Goal: Task Accomplishment & Management: Manage account settings

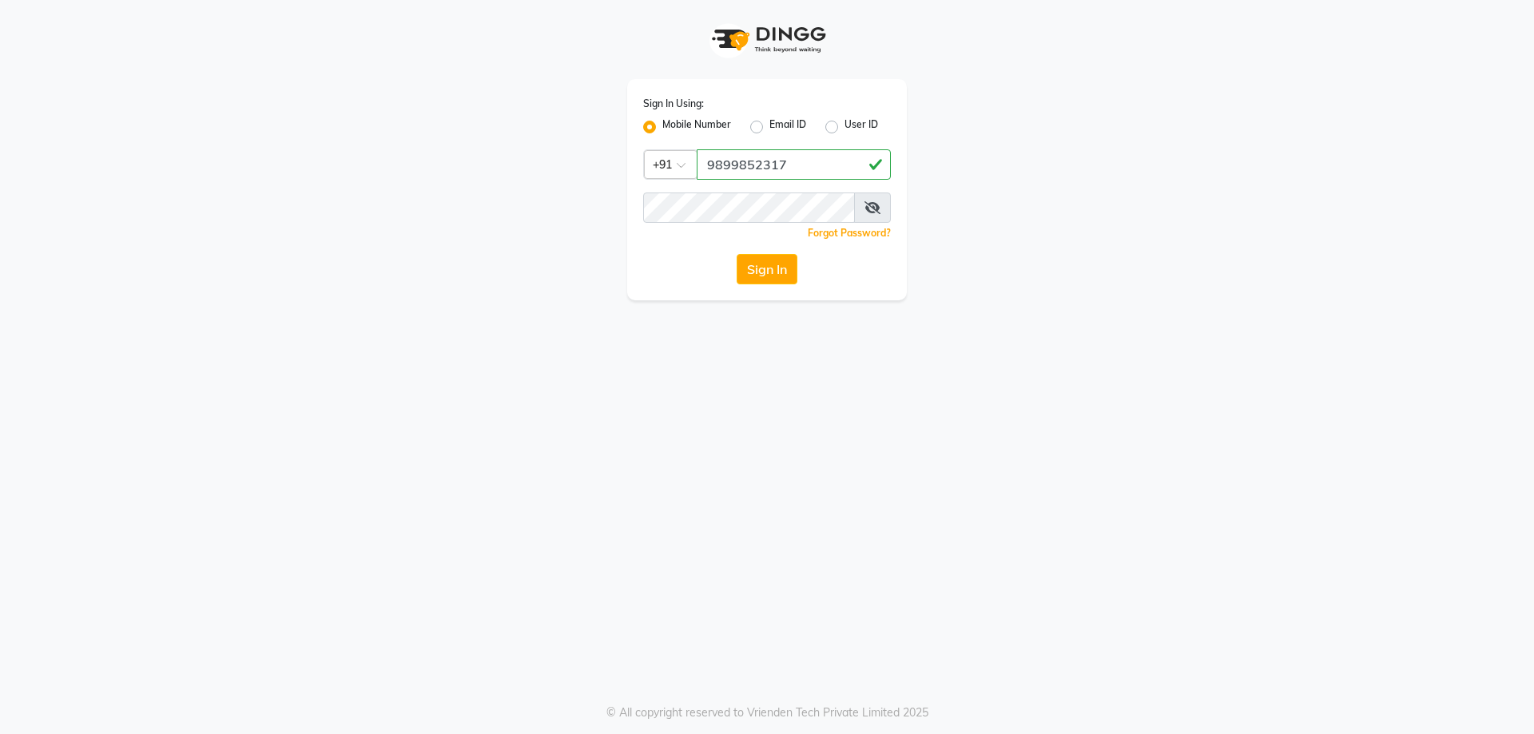
type input "9899852317"
click at [774, 272] on button "Sign In" at bounding box center [767, 269] width 61 height 30
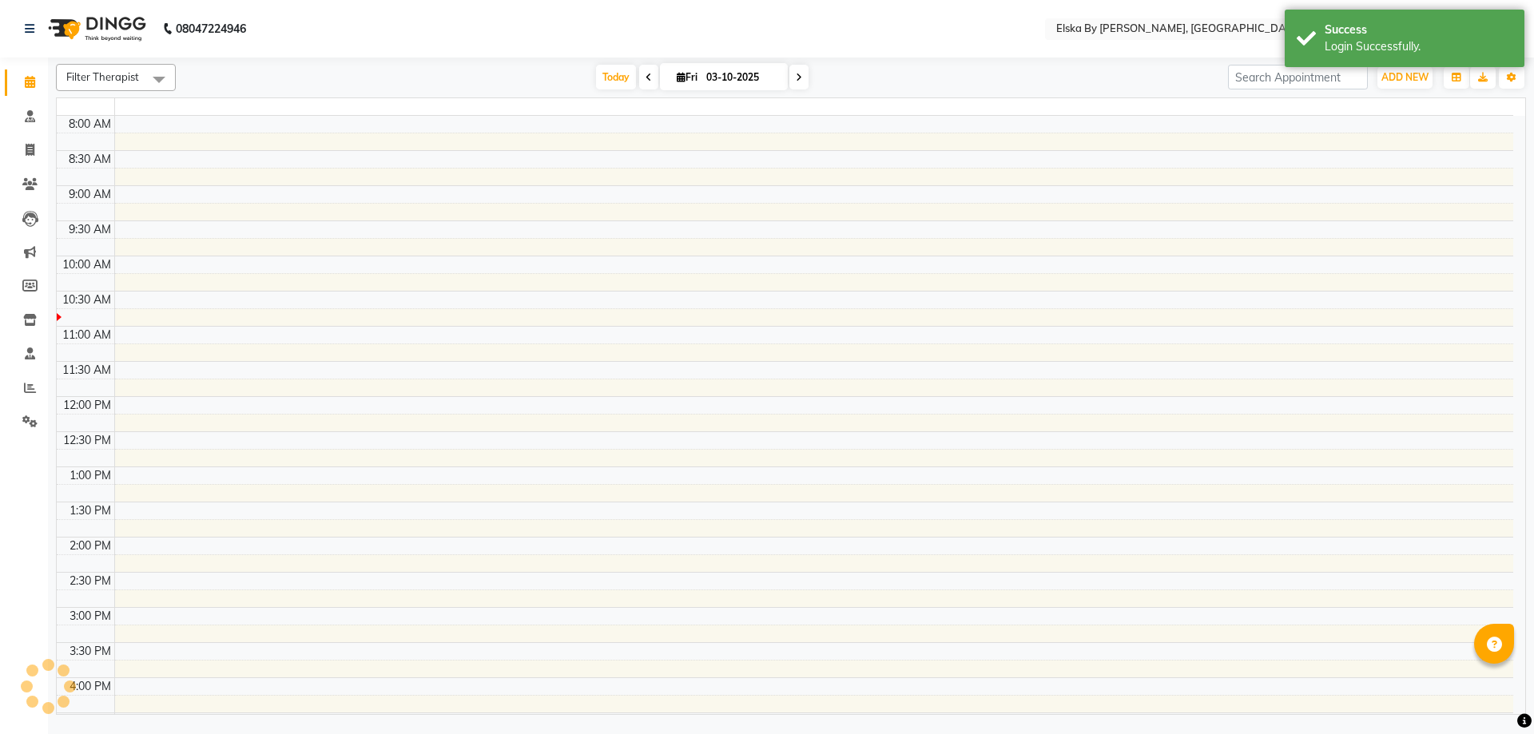
select select "en"
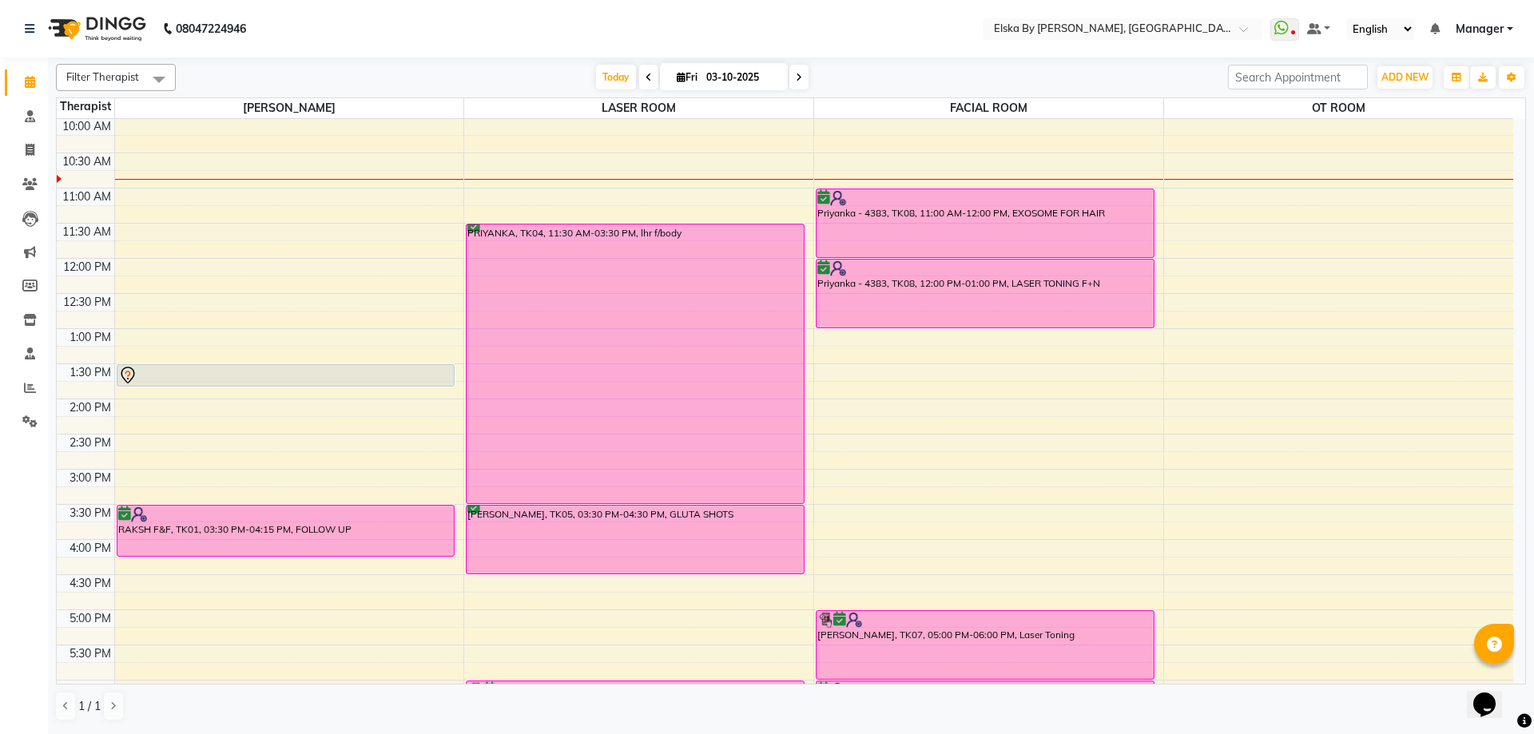
click at [798, 78] on icon at bounding box center [799, 78] width 6 height 10
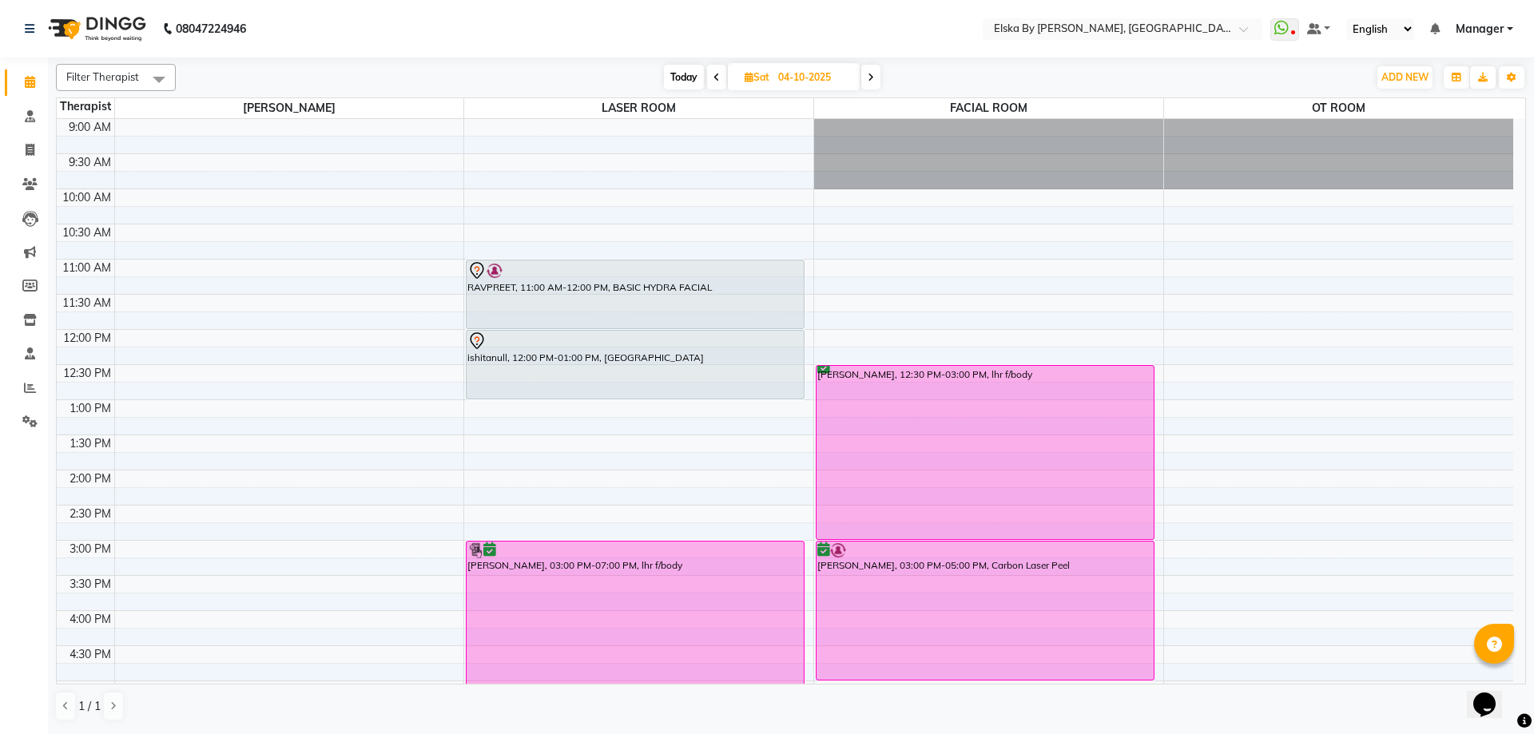
click at [873, 76] on icon at bounding box center [871, 78] width 6 height 10
type input "05-10-2025"
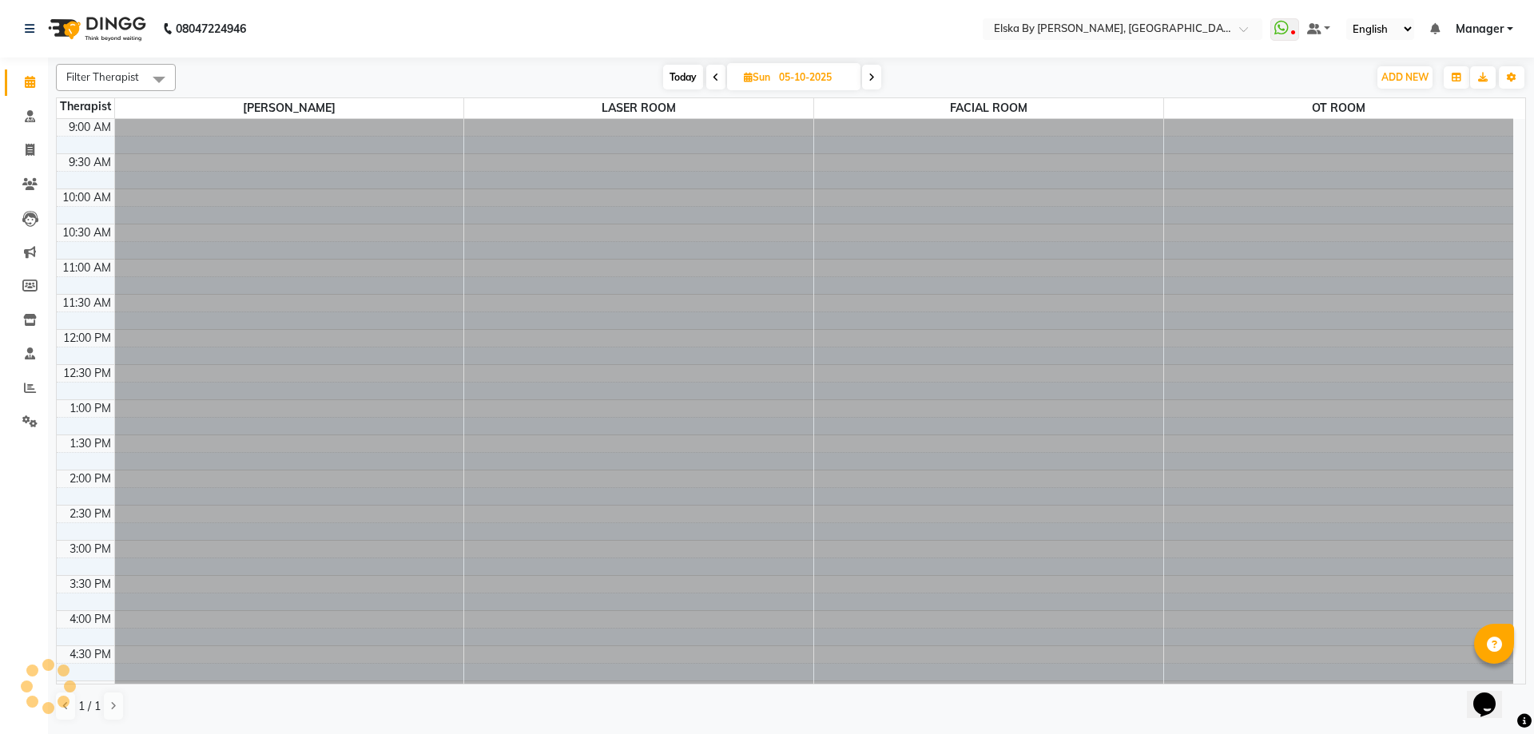
scroll to position [71, 0]
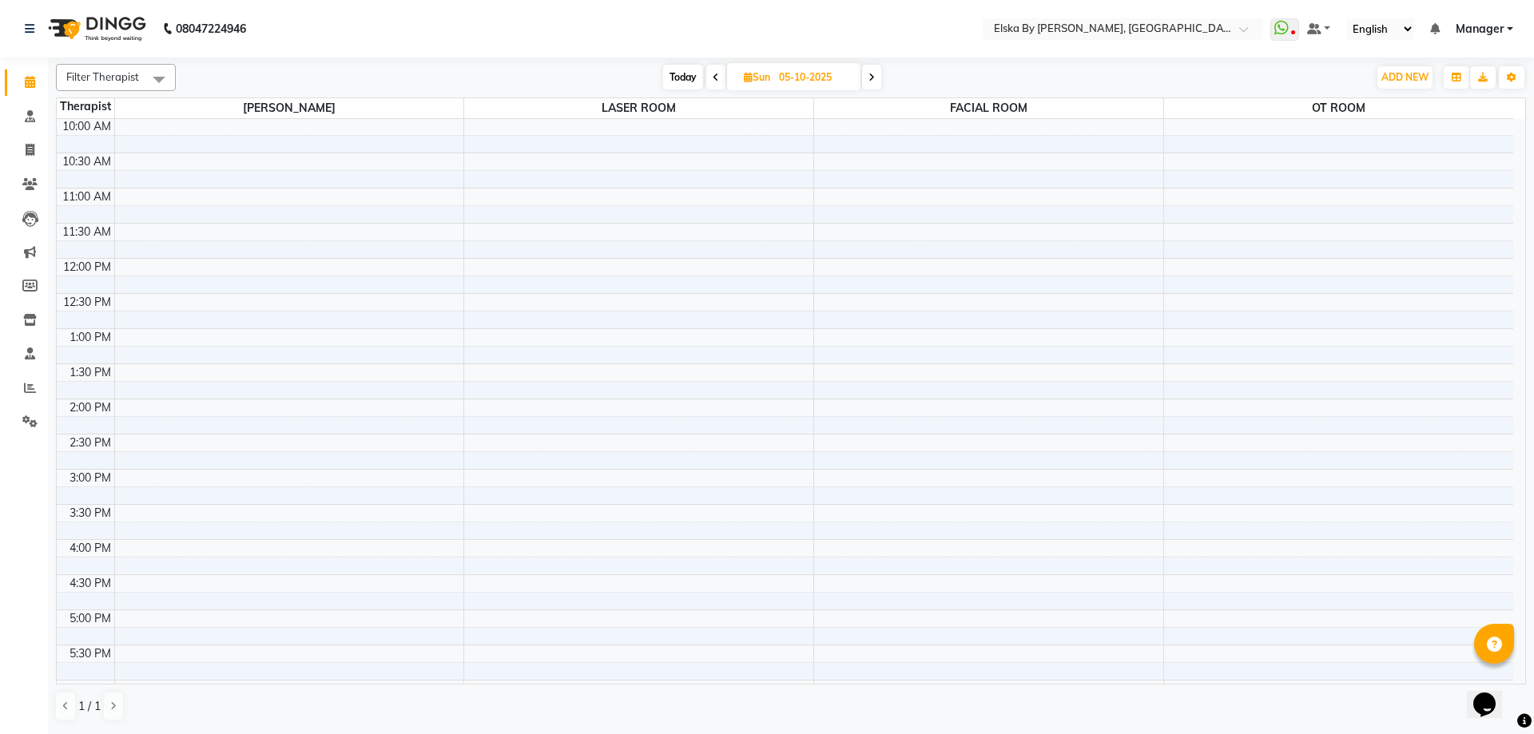
click at [744, 80] on icon at bounding box center [748, 77] width 9 height 10
select select "10"
select select "2025"
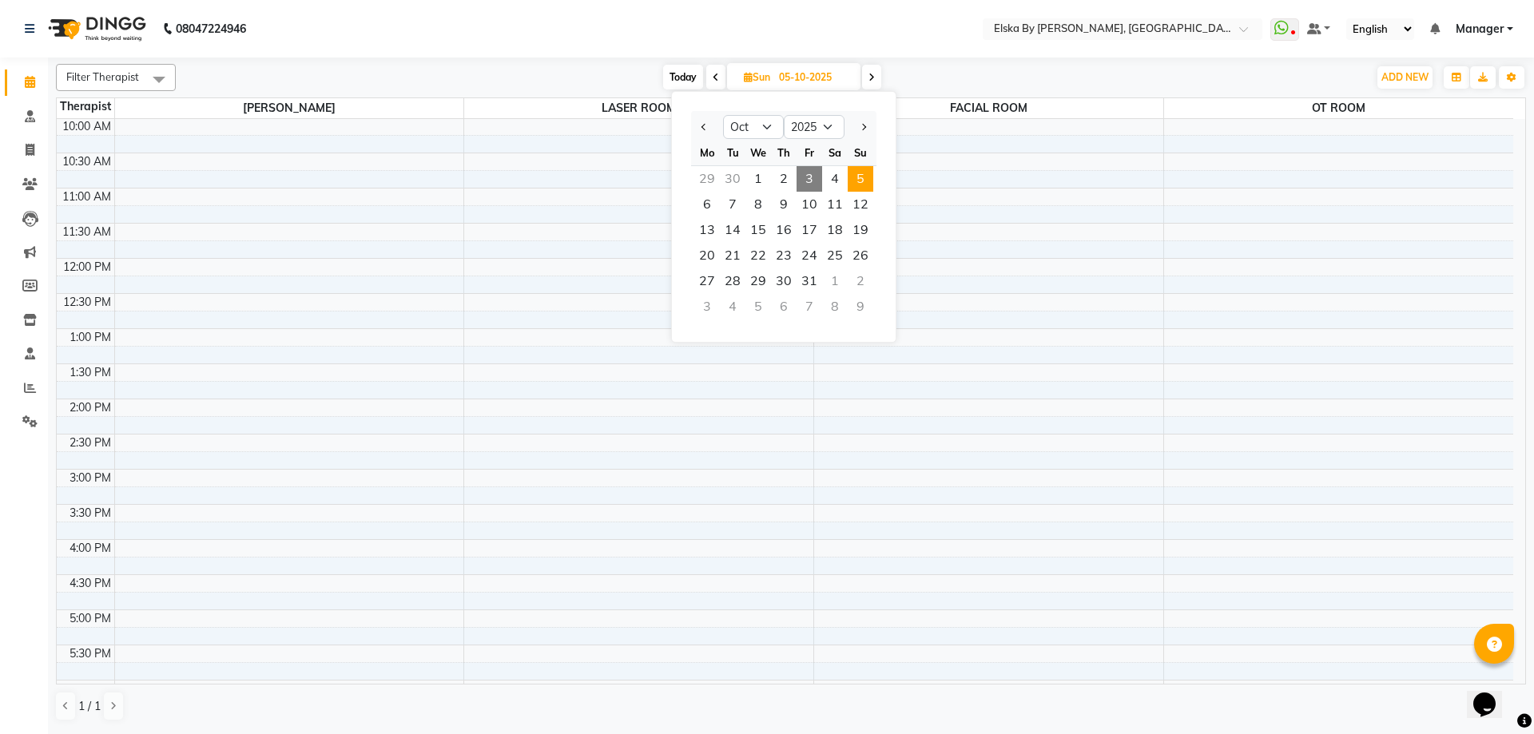
click at [673, 80] on span "Today" at bounding box center [683, 77] width 40 height 25
type input "03-10-2025"
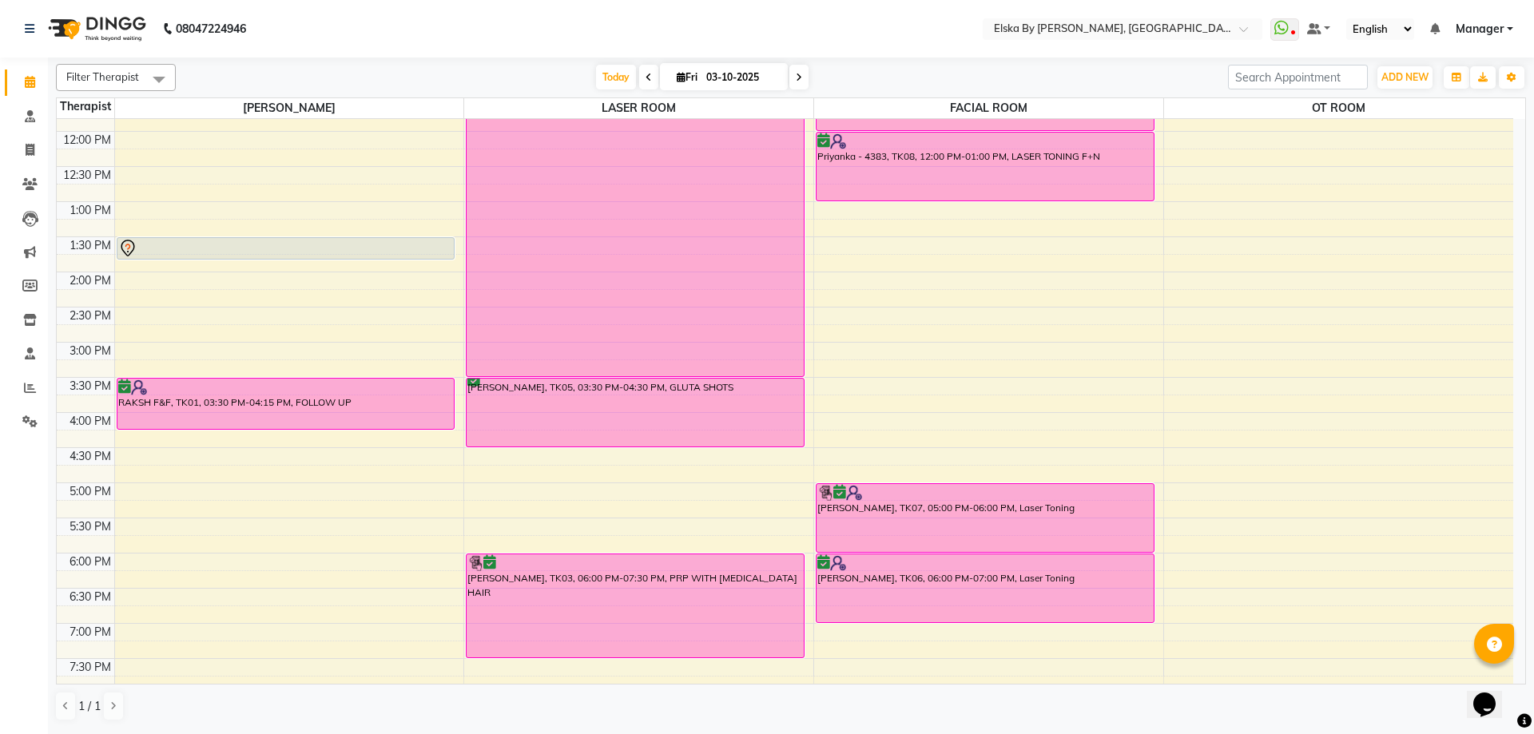
scroll to position [118, 0]
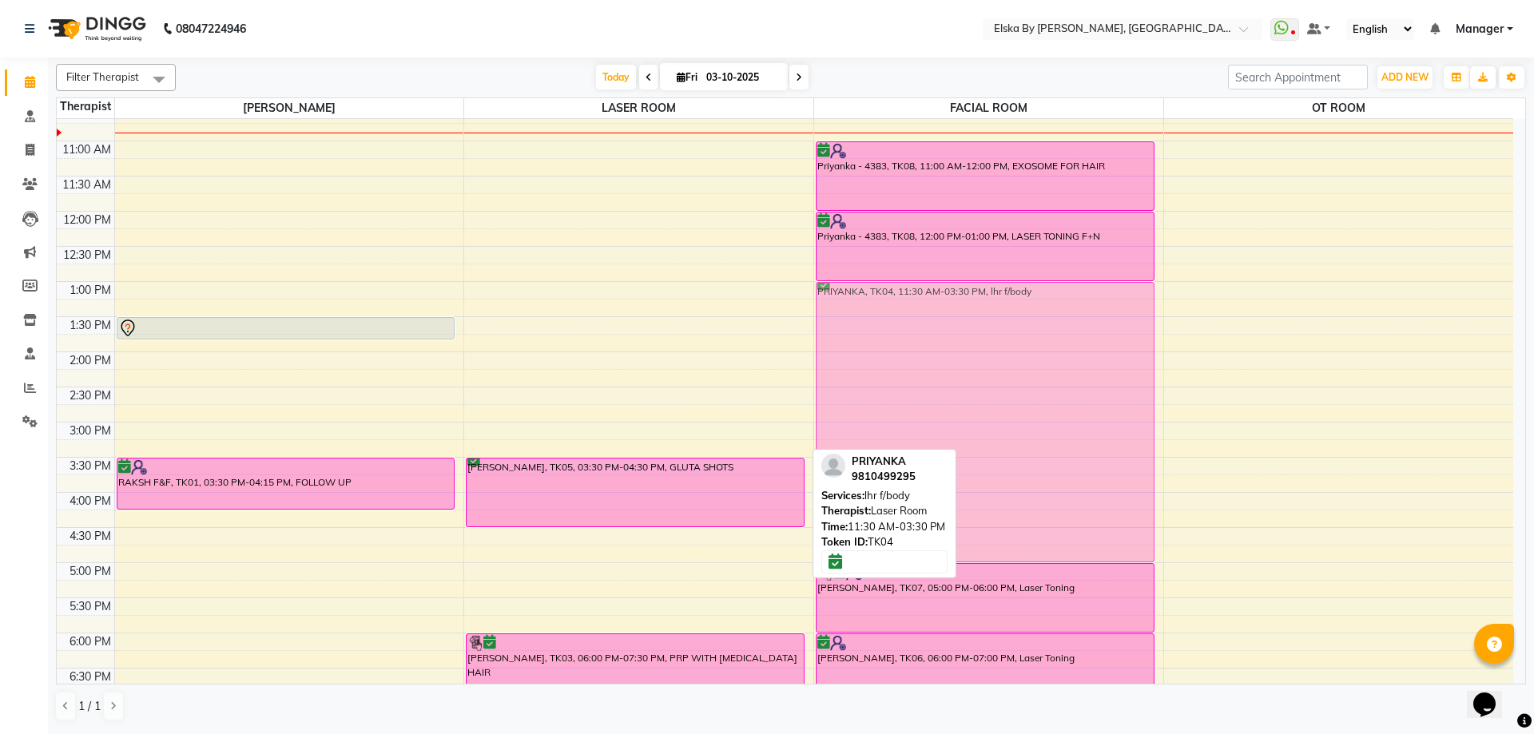
drag, startPoint x: 662, startPoint y: 296, endPoint x: 957, endPoint y: 395, distance: 310.8
click at [957, 395] on tr "TARUN PRASAD, TK02, 01:30 PM-01:50 PM, CONSULTATION RAKSH F&F, TK01, 03:30 PM-0…" at bounding box center [785, 422] width 1457 height 843
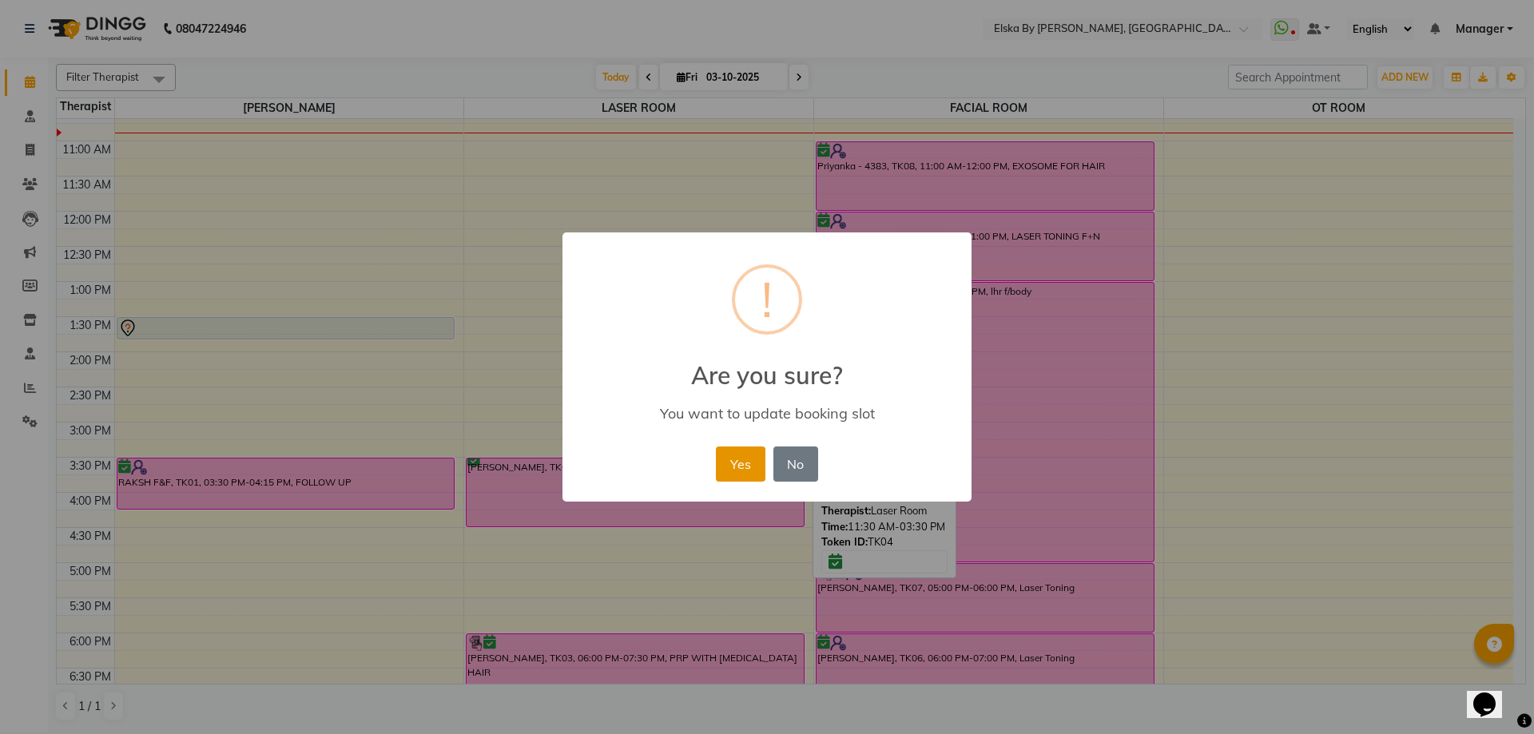
click at [735, 463] on button "Yes" at bounding box center [740, 464] width 49 height 35
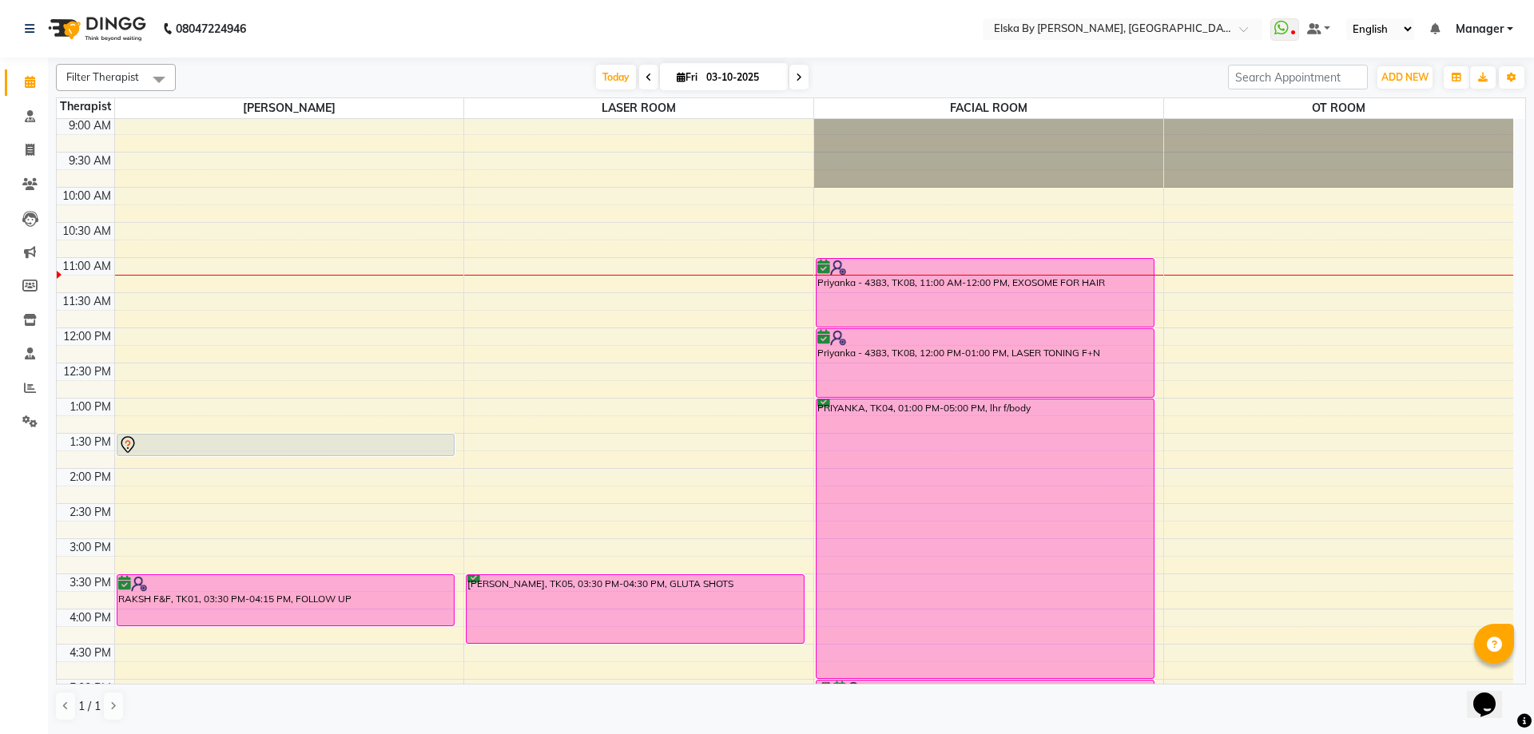
scroll to position [0, 0]
click at [30, 84] on icon at bounding box center [30, 82] width 10 height 12
click at [646, 82] on icon at bounding box center [649, 78] width 6 height 10
type input "02-10-2025"
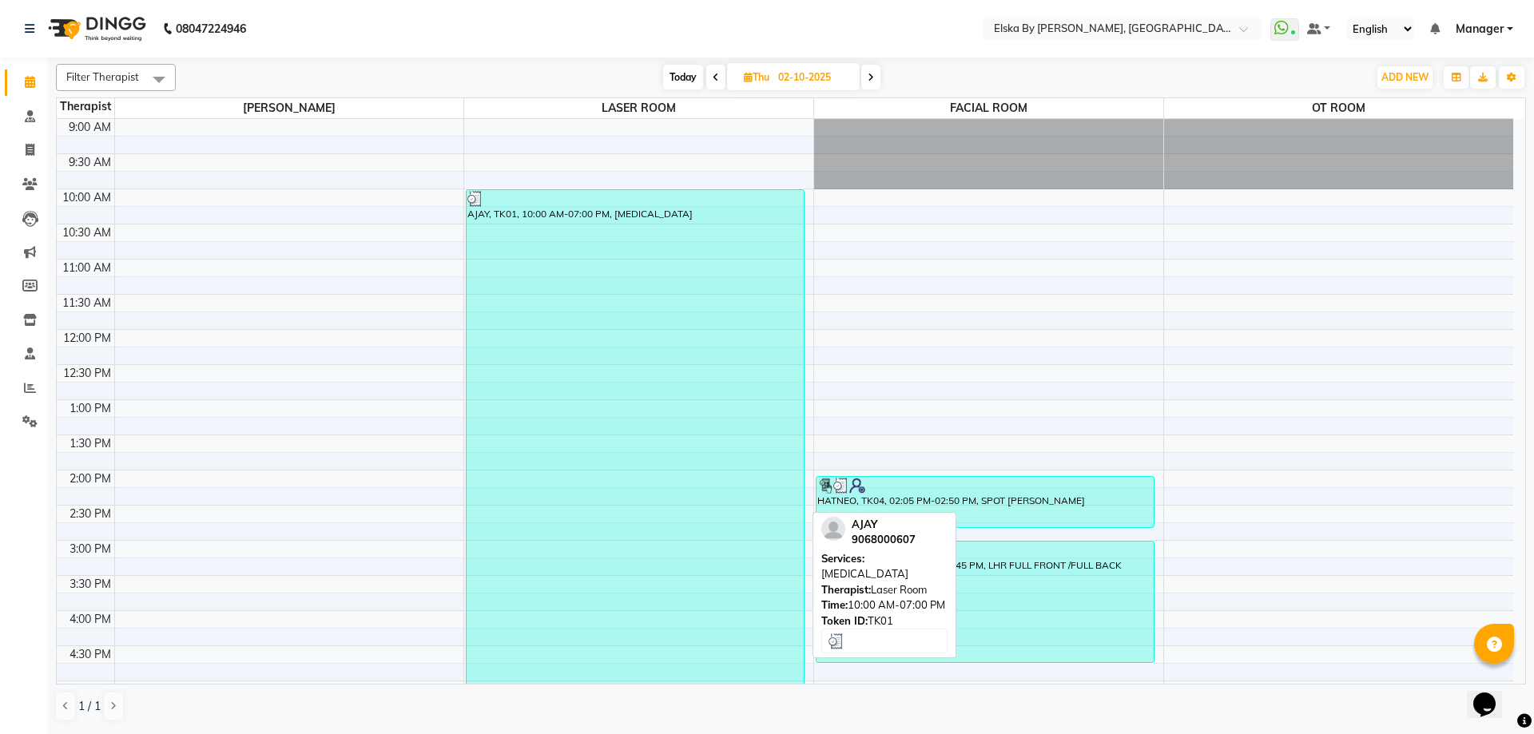
click at [633, 220] on div "AJAY, TK01, 10:00 AM-07:00 PM, [MEDICAL_DATA]" at bounding box center [635, 505] width 337 height 630
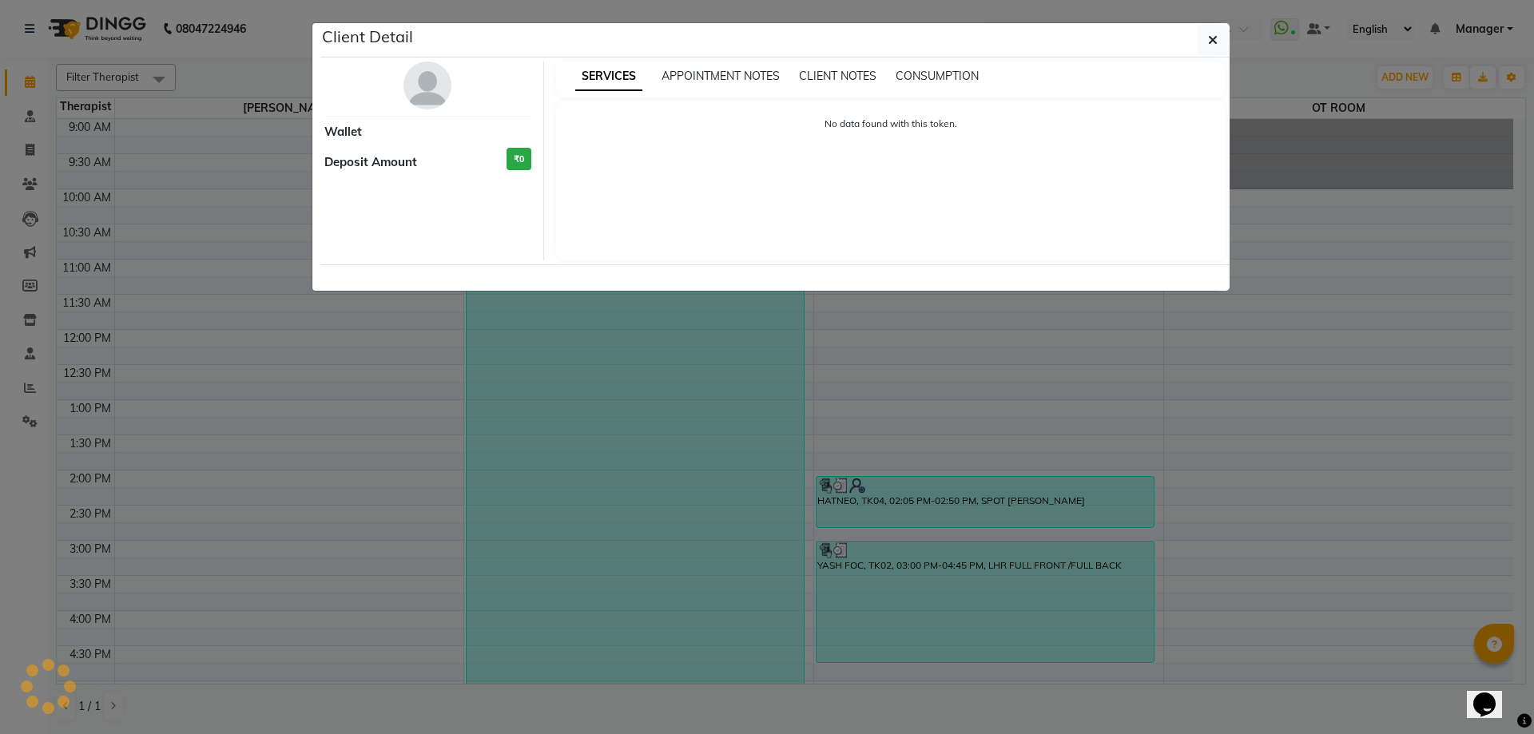
select select "3"
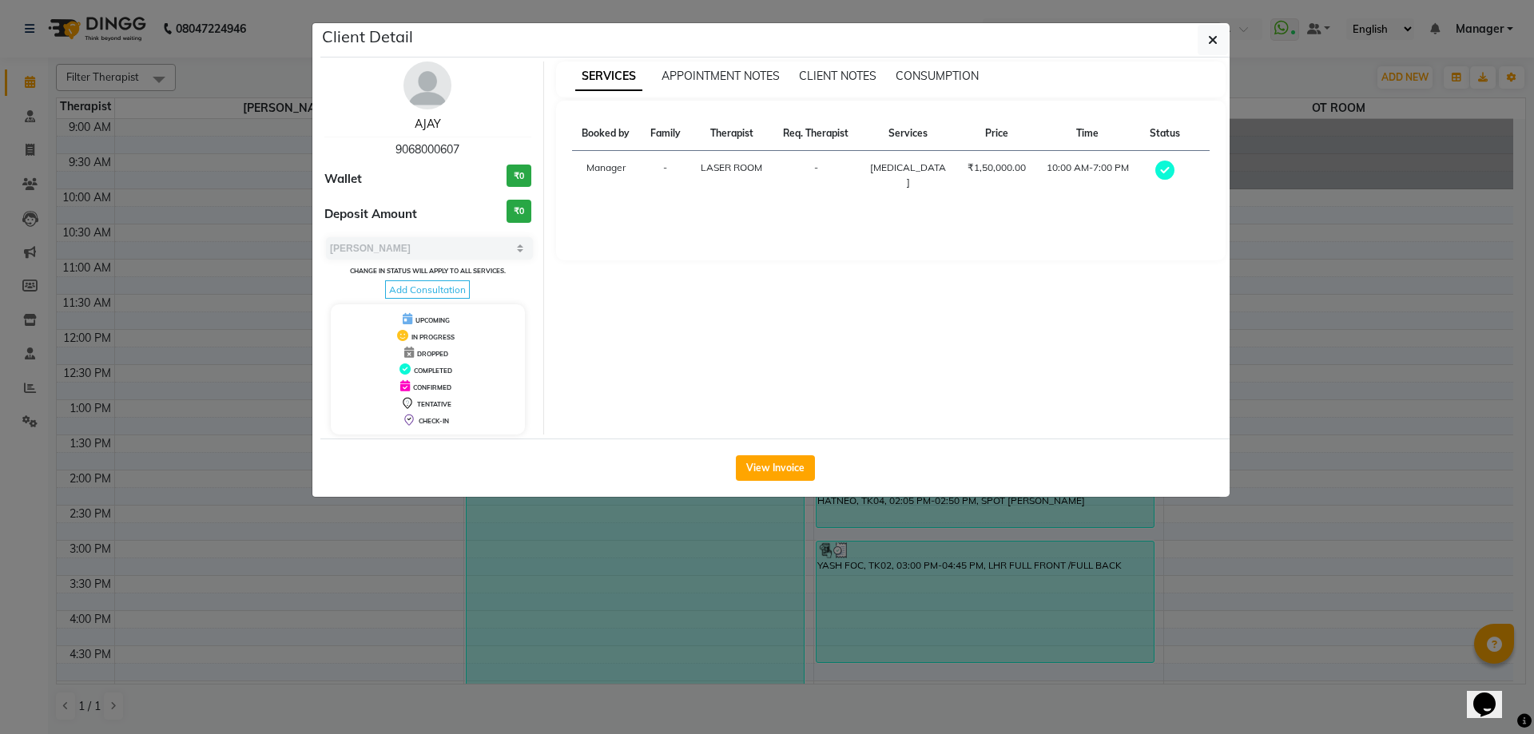
click at [427, 121] on link "AJAY" at bounding box center [428, 124] width 26 height 14
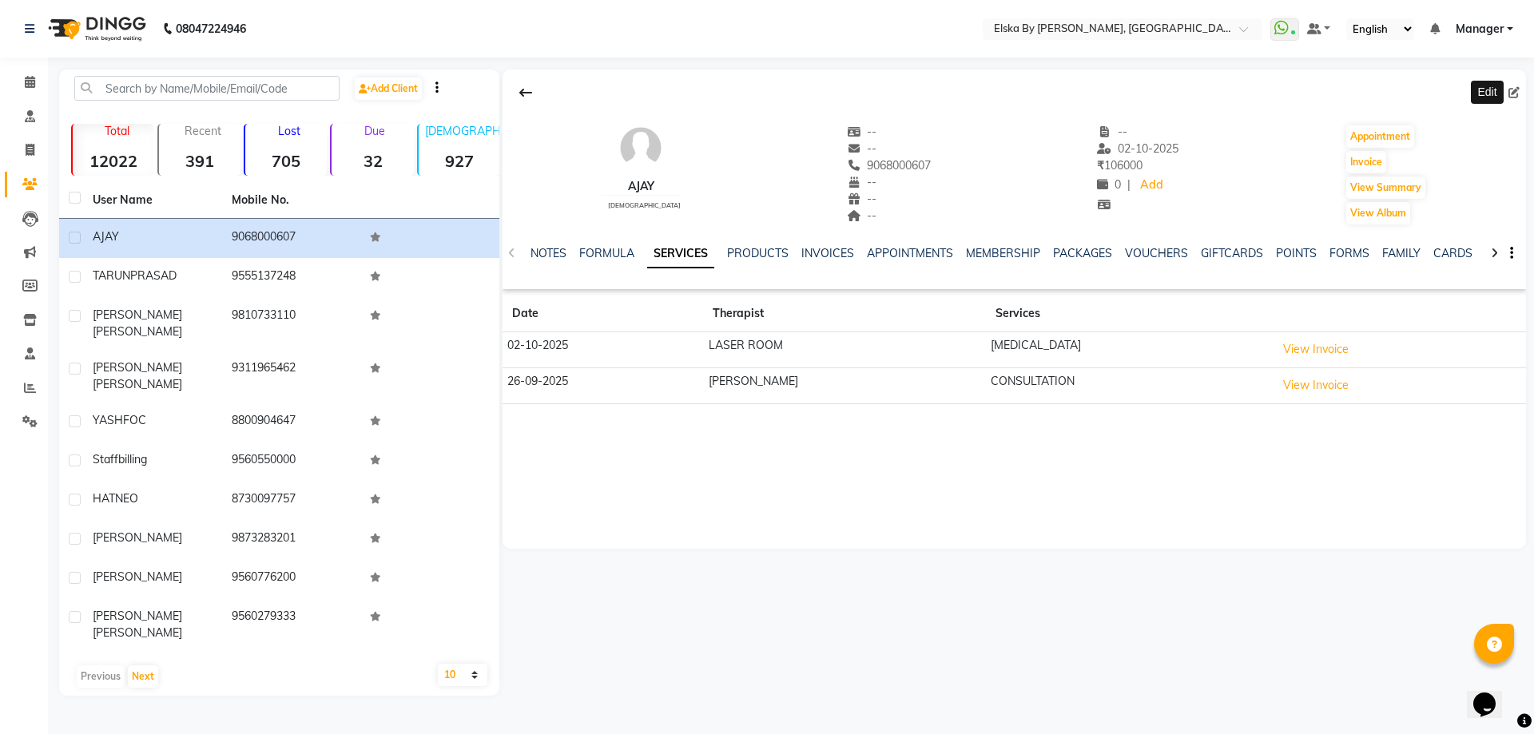
click at [1515, 93] on icon at bounding box center [1514, 92] width 11 height 11
select select "[DEMOGRAPHIC_DATA]"
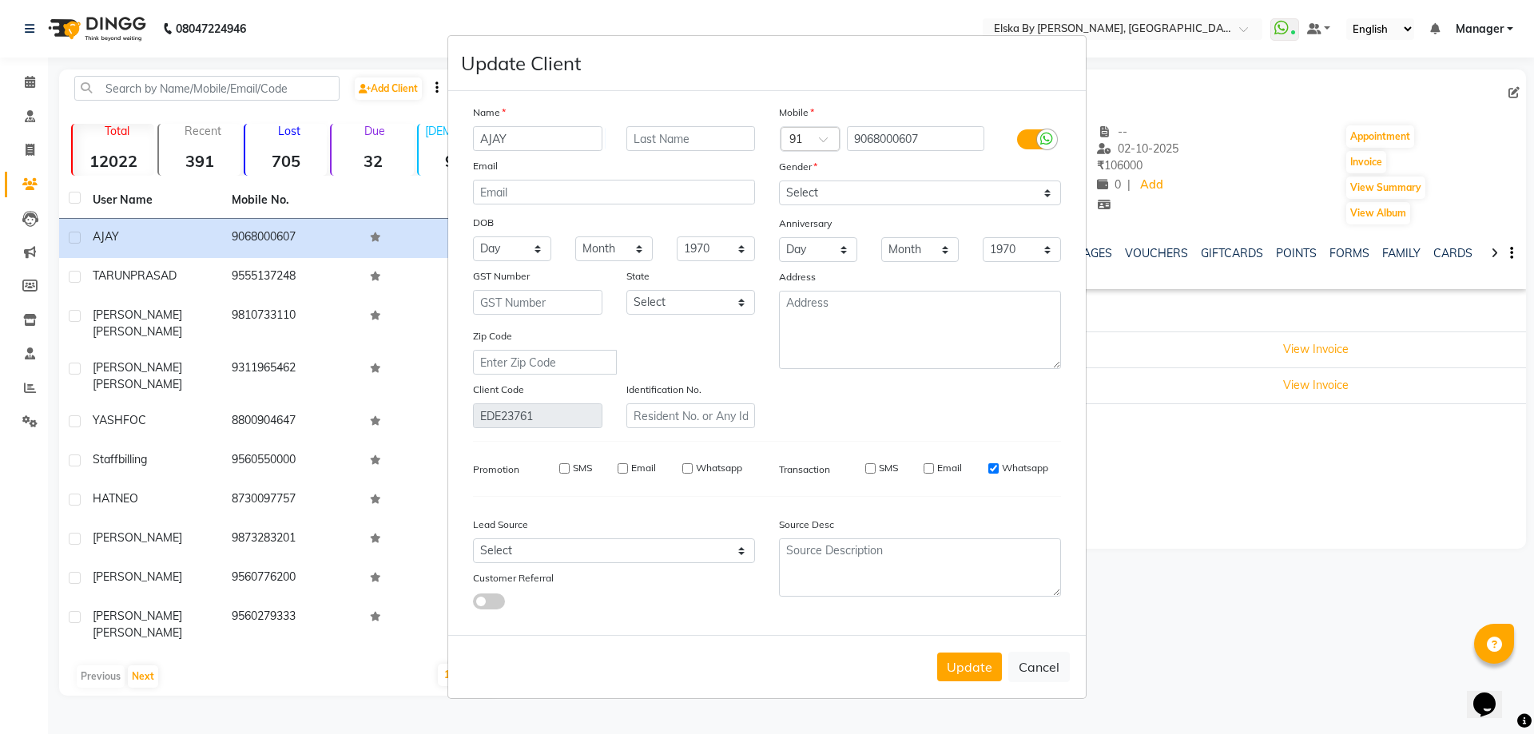
click at [1254, 622] on ngb-modal-window "Update Client Name AJAY Email DOB Day 01 02 03 04 05 06 07 08 09 10 11 12 13 14…" at bounding box center [767, 367] width 1534 height 734
click at [1055, 674] on button "Cancel" at bounding box center [1039, 667] width 62 height 30
select select
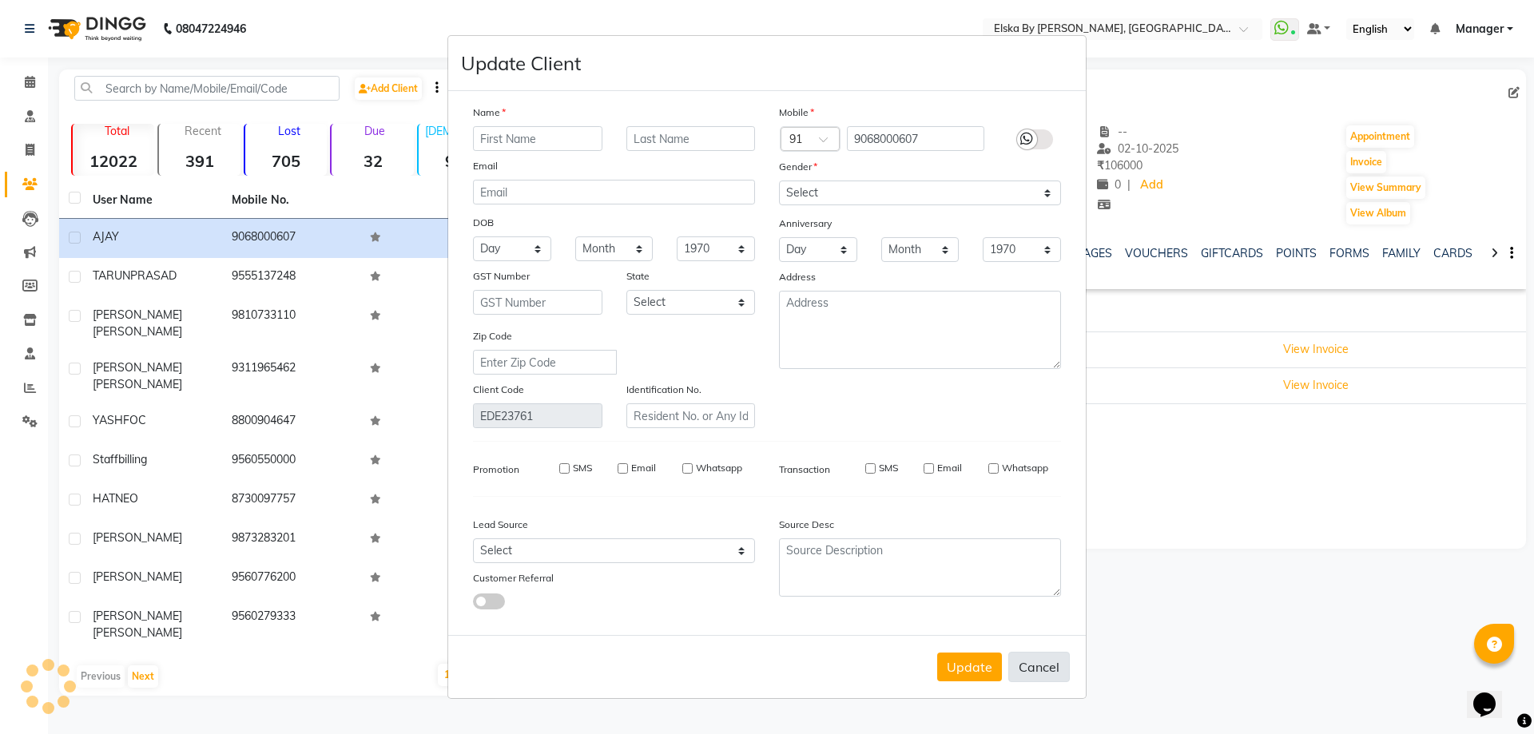
select select
checkbox input "false"
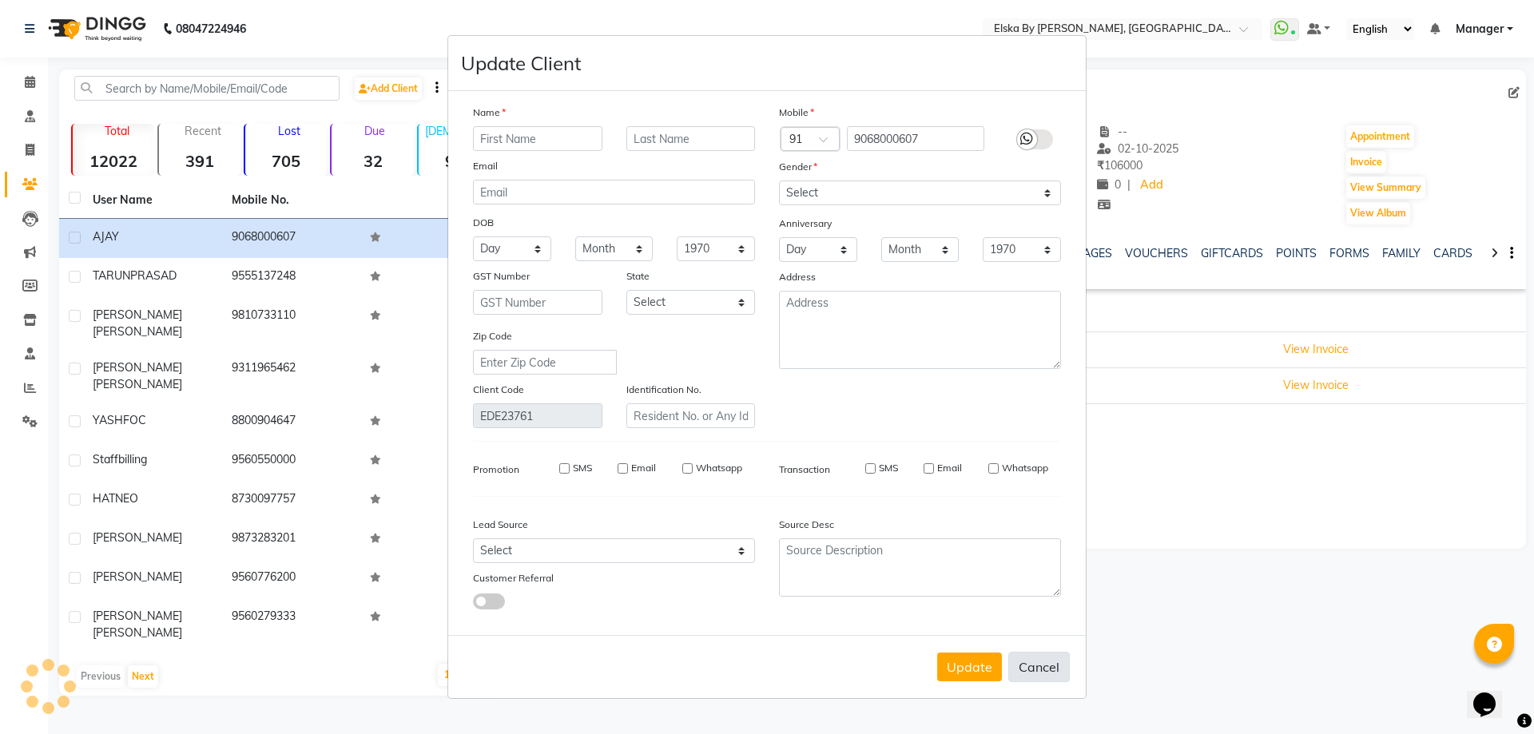
checkbox input "false"
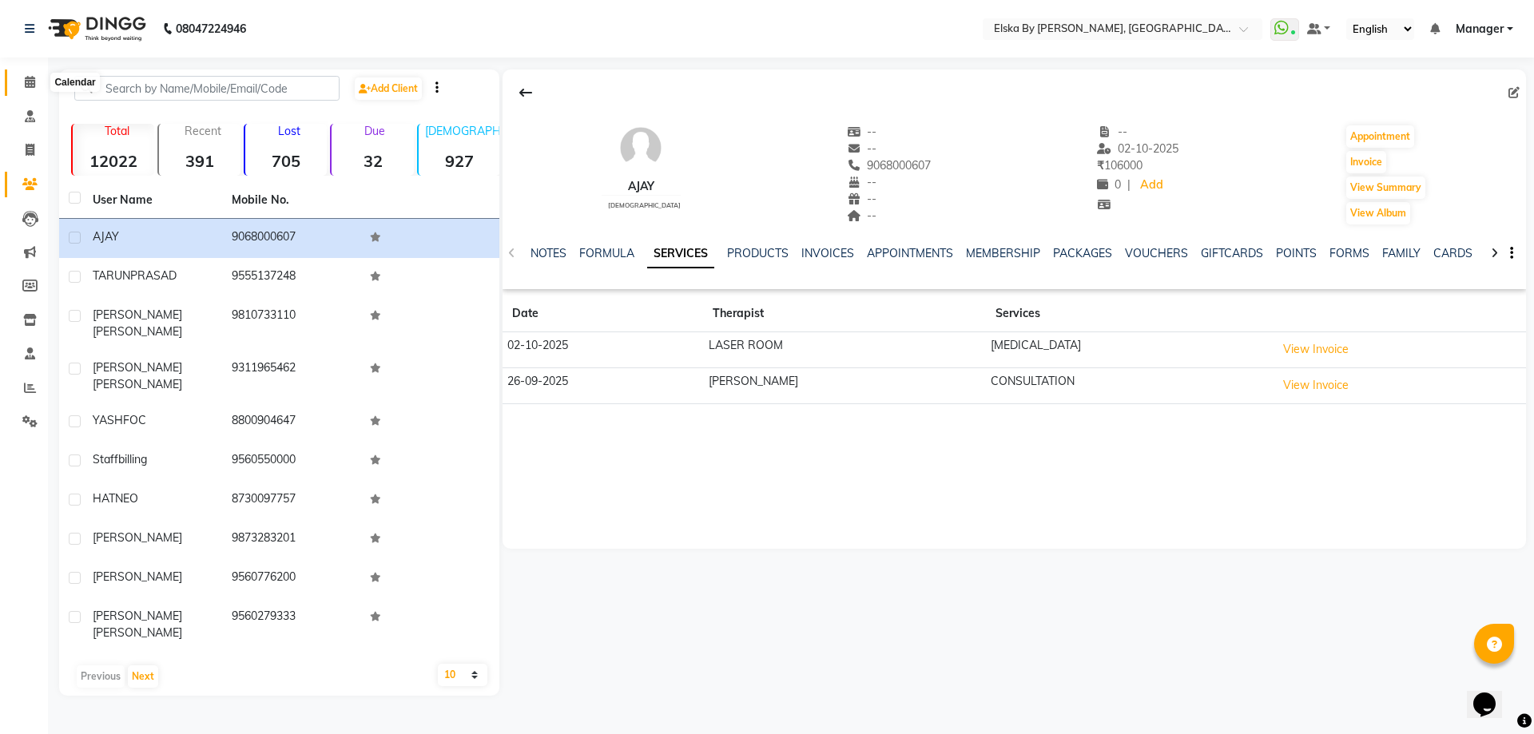
click at [31, 86] on icon at bounding box center [30, 82] width 10 height 12
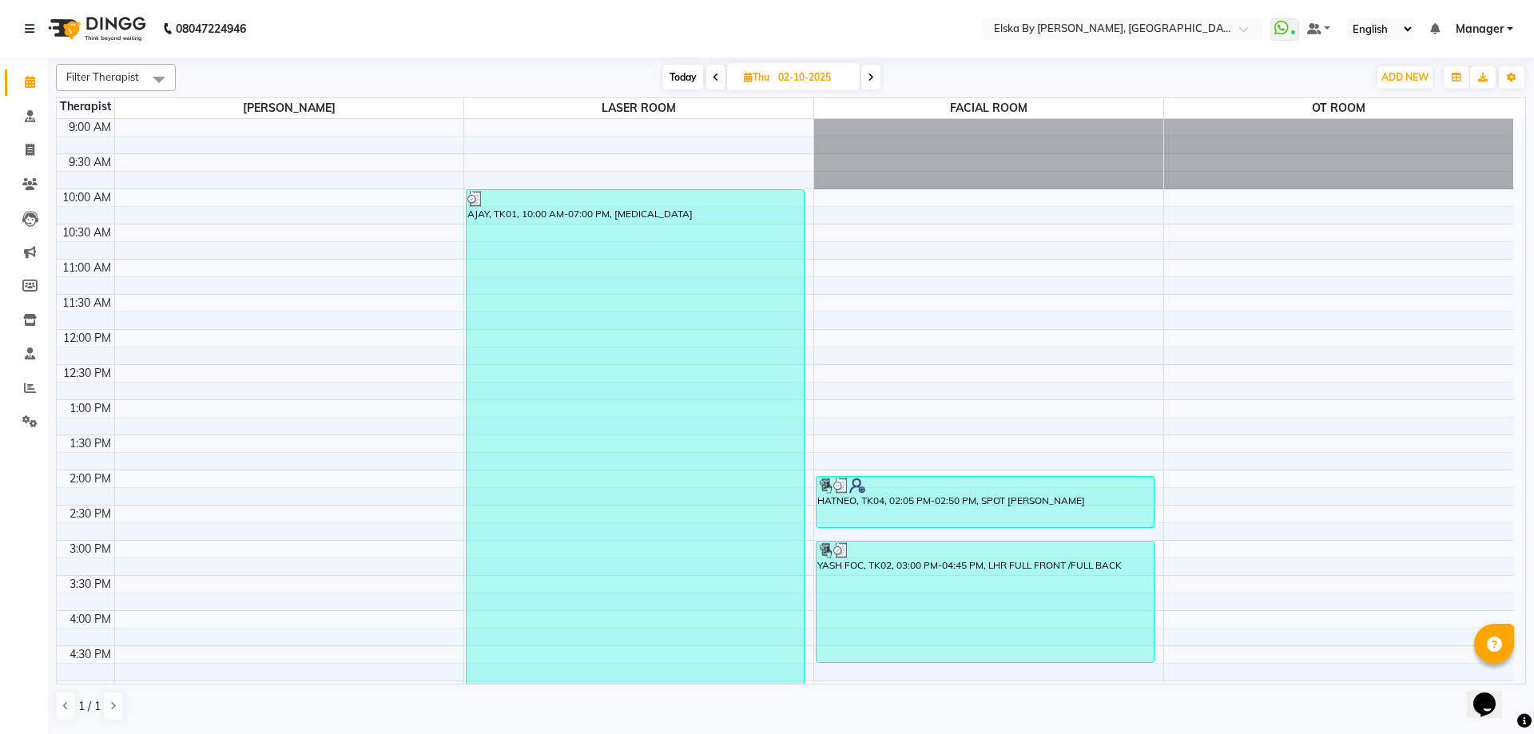
click at [874, 77] on icon at bounding box center [871, 78] width 6 height 10
type input "03-10-2025"
